Goal: Information Seeking & Learning: Learn about a topic

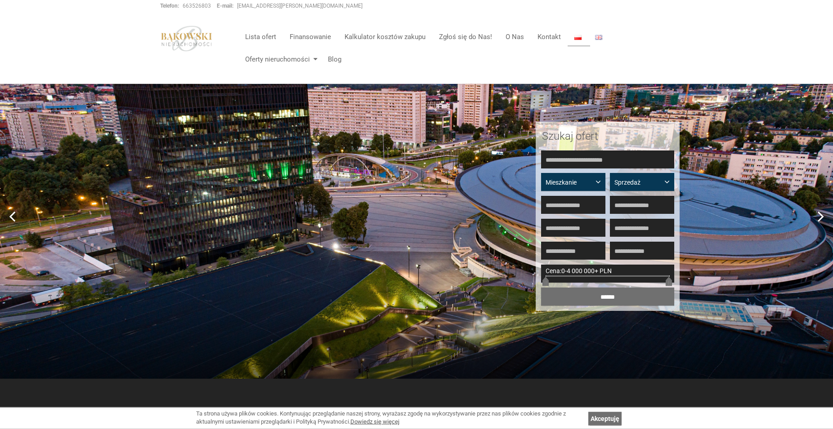
scroll to position [46, 0]
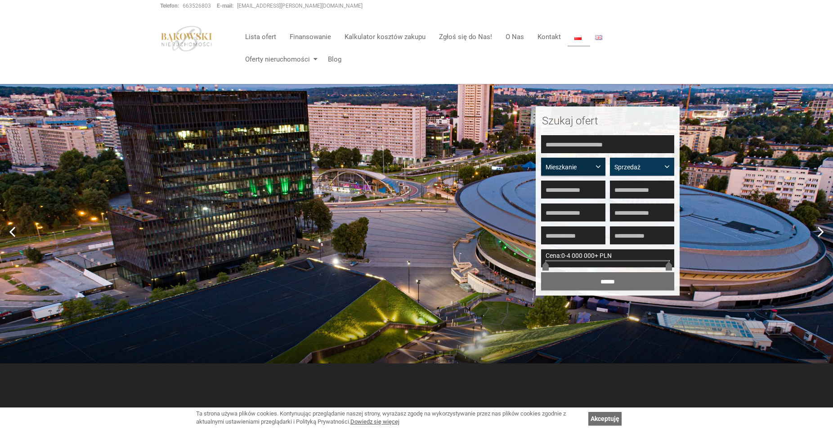
click at [568, 167] on span "Mieszkanie" at bounding box center [569, 167] width 49 height 9
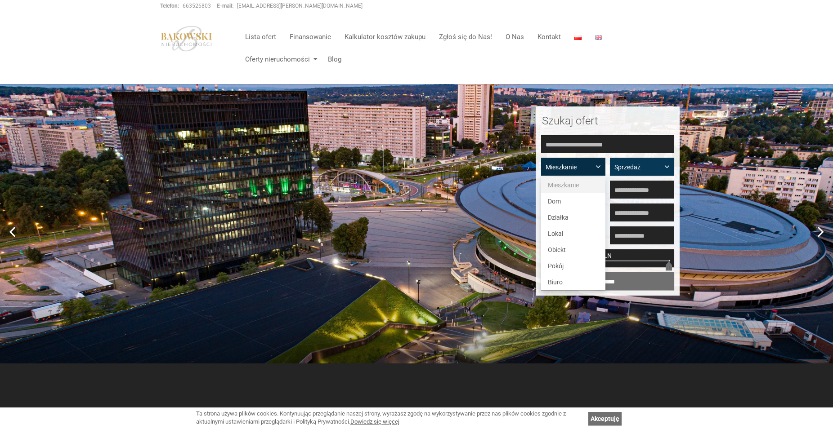
click at [567, 186] on span "Mieszkanie" at bounding box center [563, 185] width 31 height 7
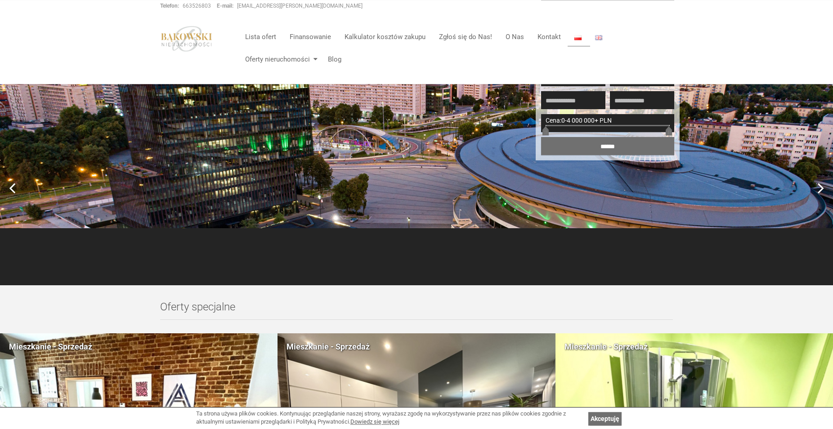
scroll to position [0, 0]
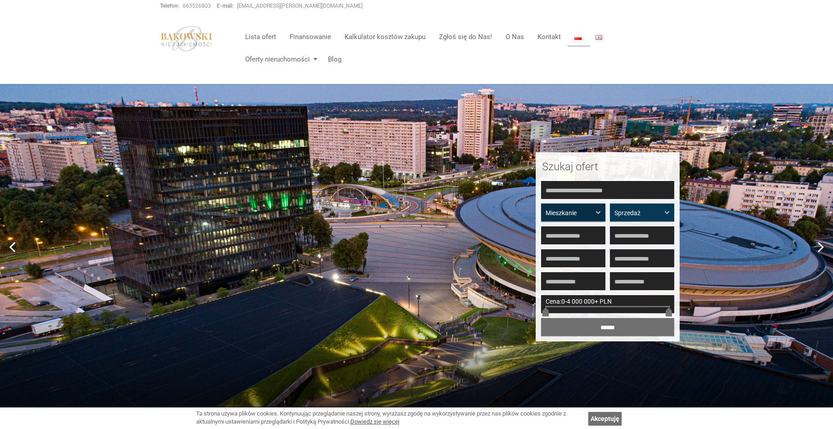
click at [600, 212] on span "button" at bounding box center [600, 212] width 0 height 0
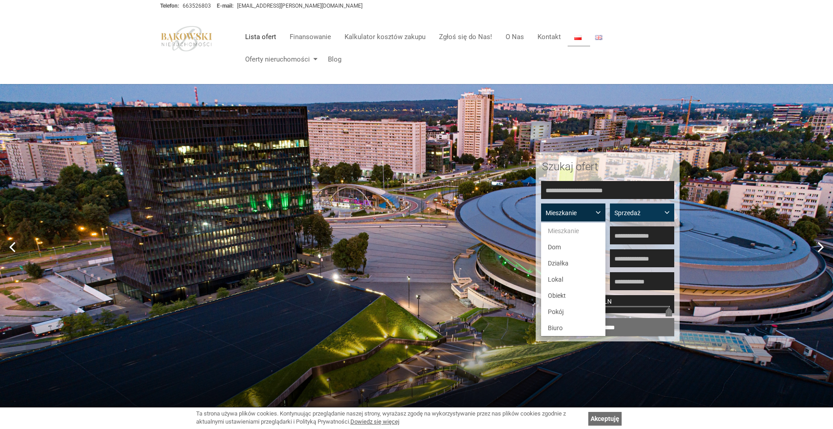
click at [259, 36] on link "Lista ofert" at bounding box center [260, 37] width 45 height 18
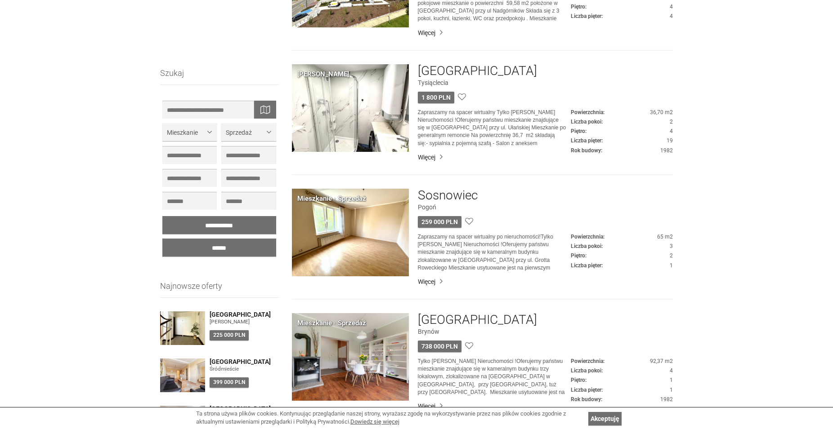
scroll to position [1743, 0]
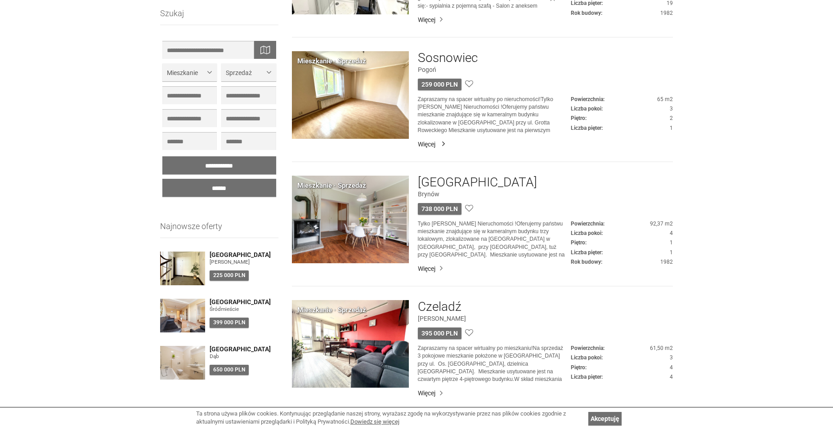
click at [430, 142] on link "Więcej" at bounding box center [545, 144] width 255 height 9
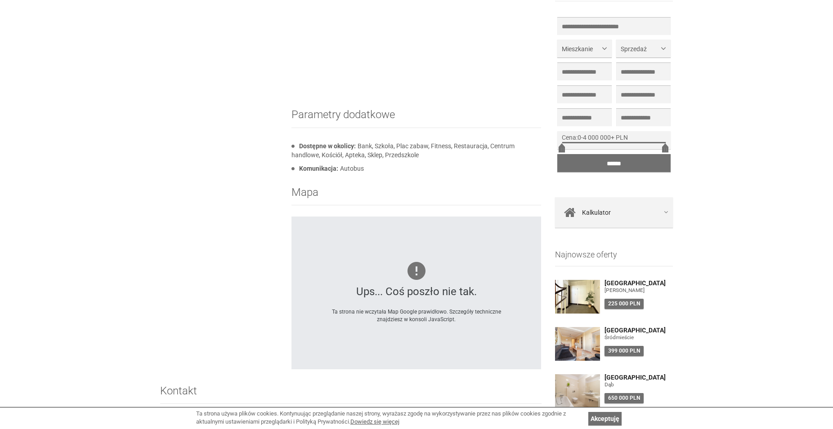
scroll to position [606, 0]
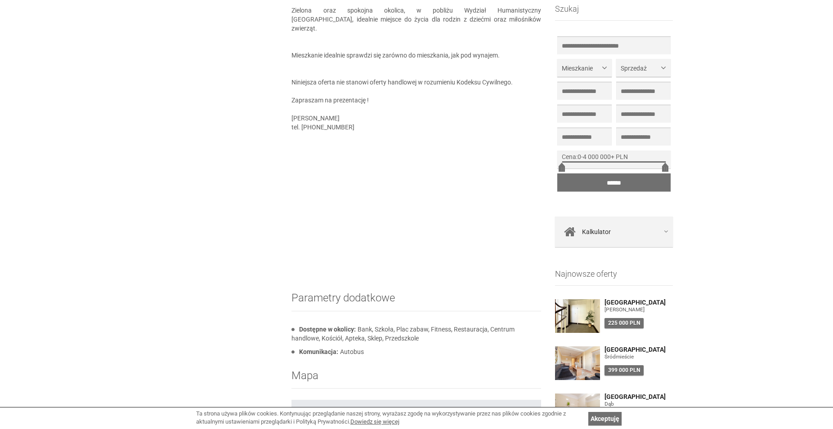
click at [755, 355] on div "**********" at bounding box center [416, 124] width 833 height 1293
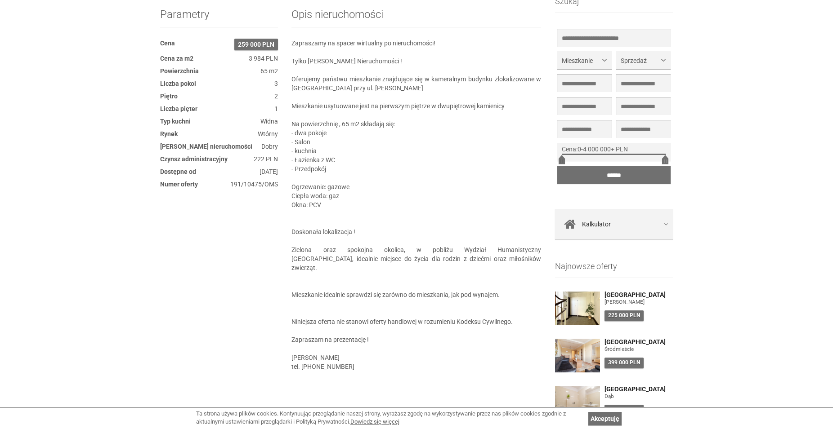
scroll to position [596, 0]
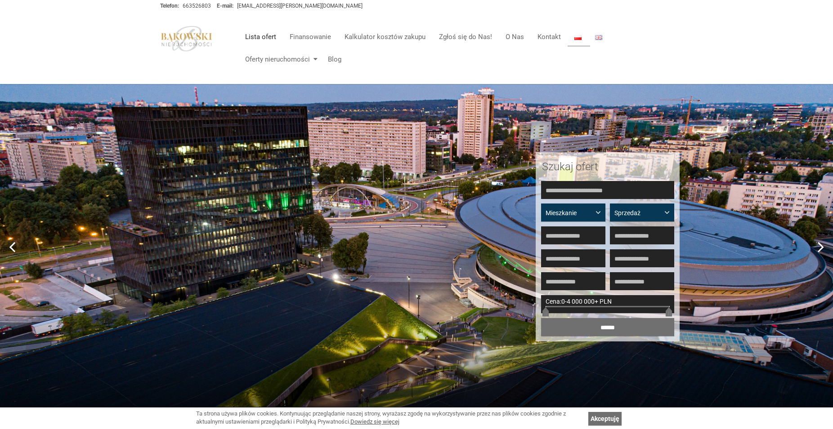
click at [268, 37] on link "Lista ofert" at bounding box center [260, 37] width 45 height 18
